Goal: Information Seeking & Learning: Learn about a topic

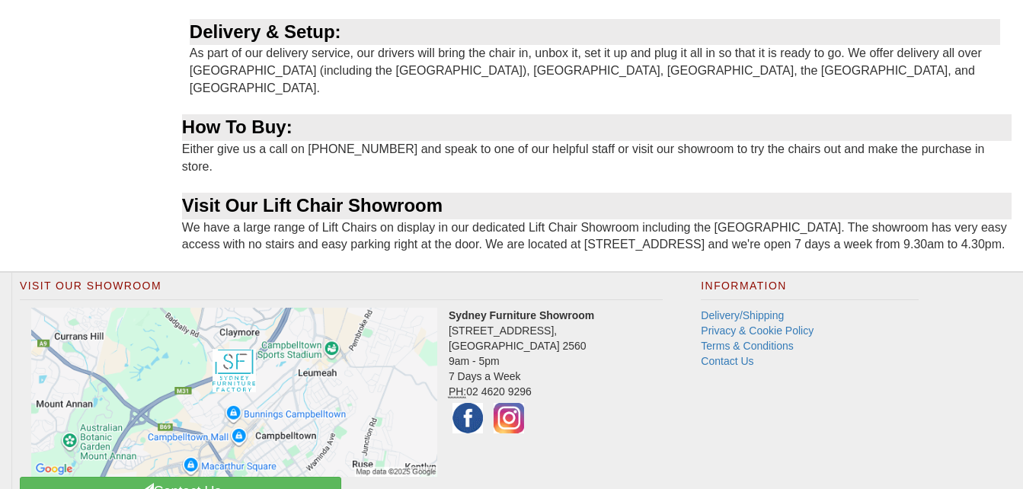
scroll to position [1163, 0]
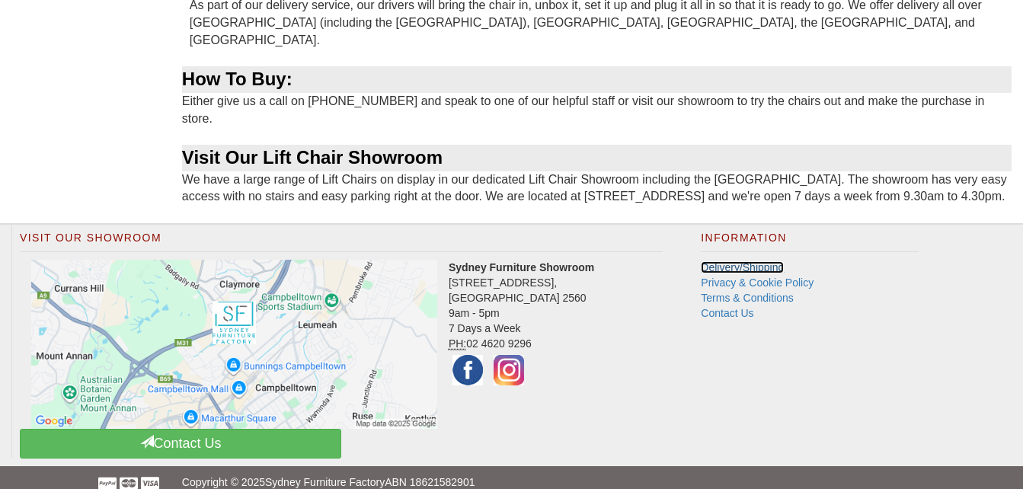
click at [755, 261] on link "Delivery/Shipping" at bounding box center [741, 267] width 83 height 12
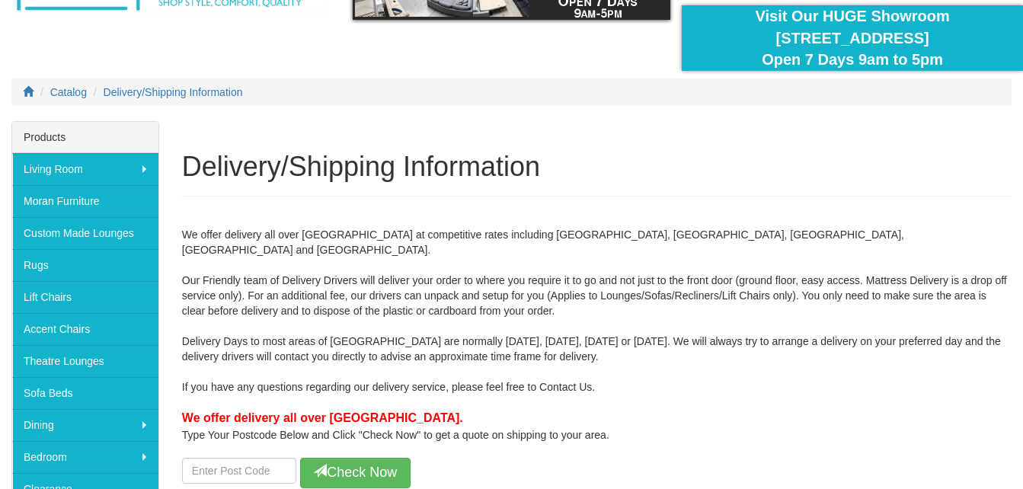
scroll to position [152, 0]
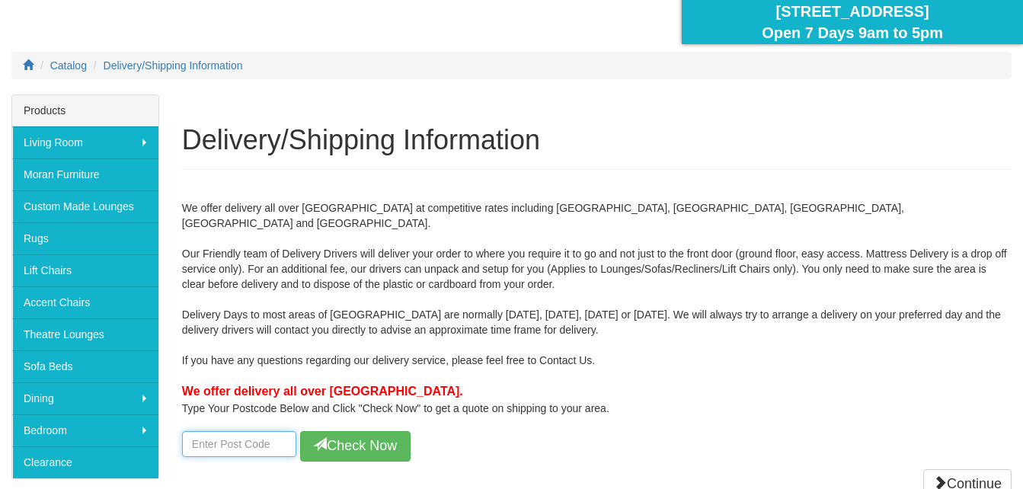
click at [226, 431] on input "number" at bounding box center [239, 444] width 114 height 26
type input "2750"
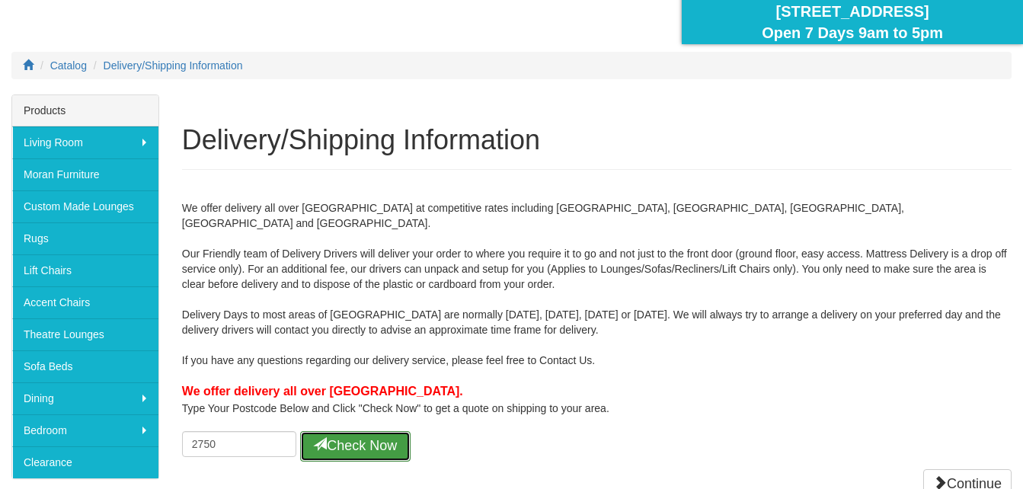
click at [372, 431] on button "Check Now" at bounding box center [355, 446] width 110 height 30
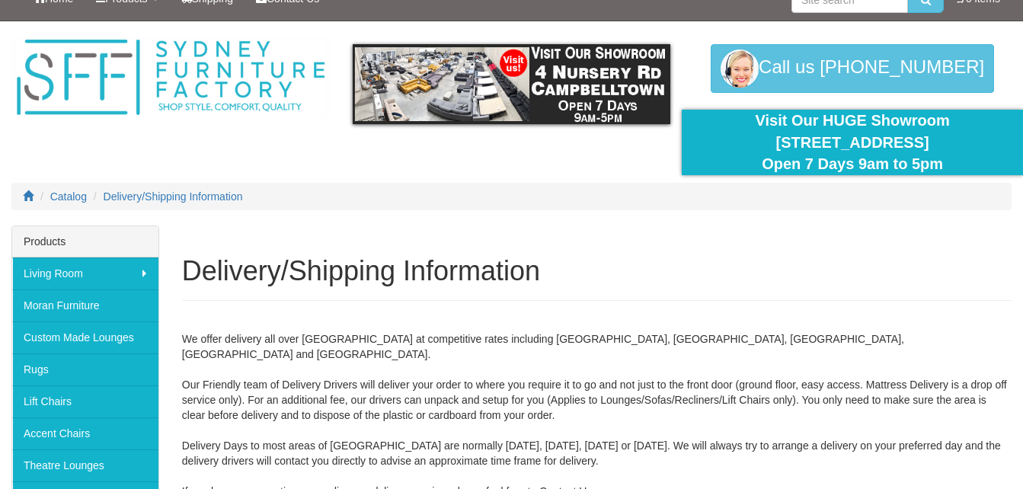
scroll to position [0, 0]
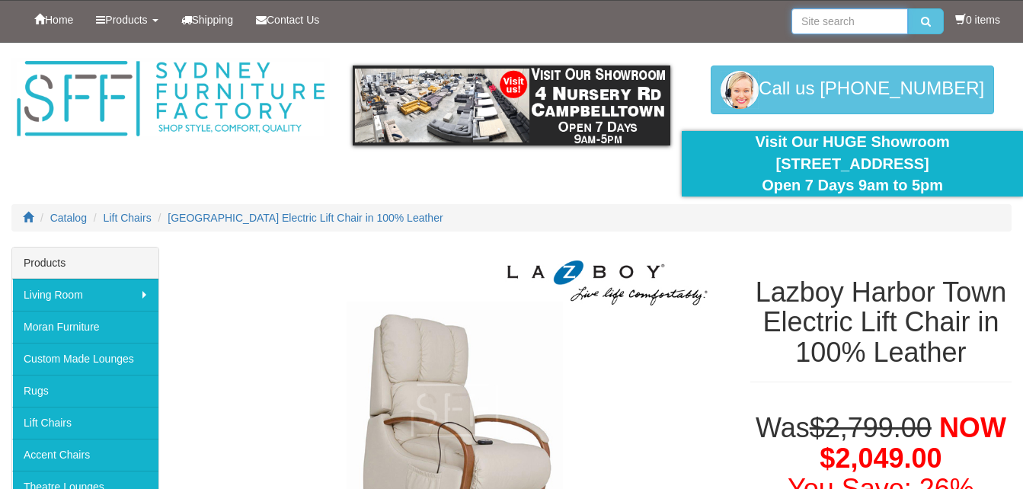
click at [803, 16] on input "search" at bounding box center [849, 21] width 116 height 26
type input "Ascot leather"
click at [922, 21] on icon "submit" at bounding box center [926, 21] width 10 height 11
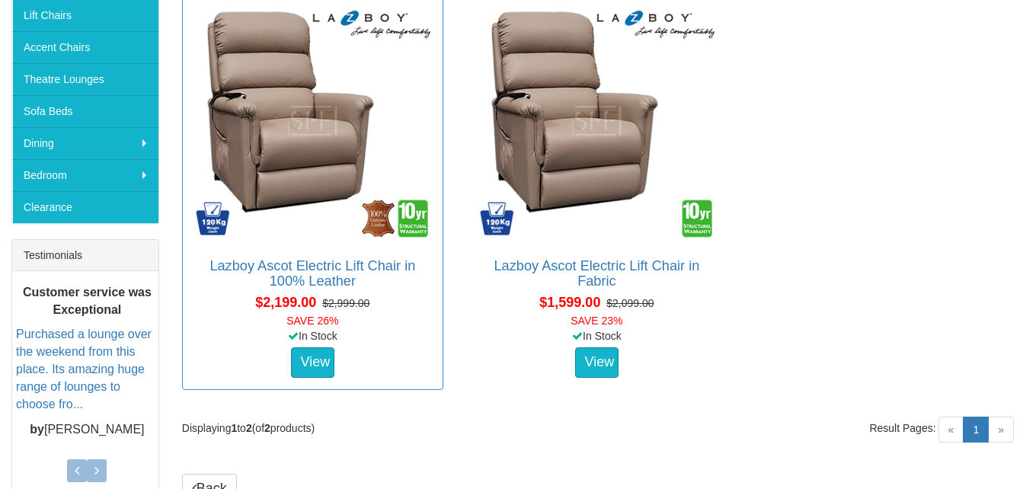
scroll to position [381, 0]
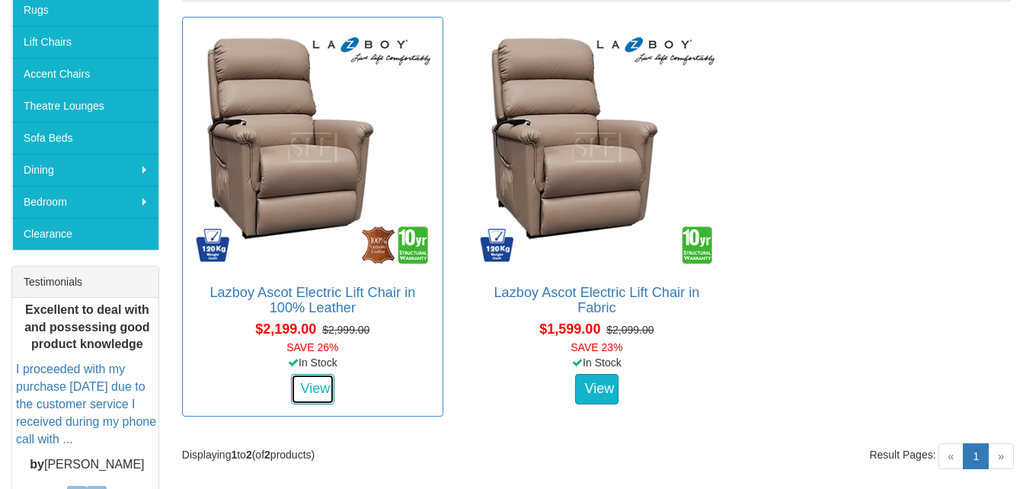
click at [311, 387] on link "View" at bounding box center [313, 389] width 44 height 30
